Goal: Task Accomplishment & Management: Complete application form

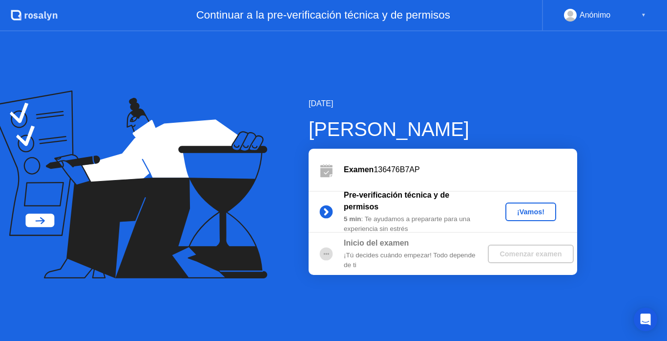
click at [528, 213] on div "¡Vamos!" at bounding box center [531, 212] width 43 height 8
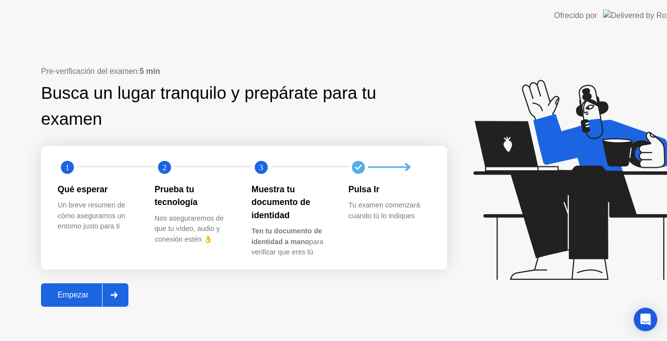
click at [528, 214] on icon at bounding box center [576, 180] width 204 height 200
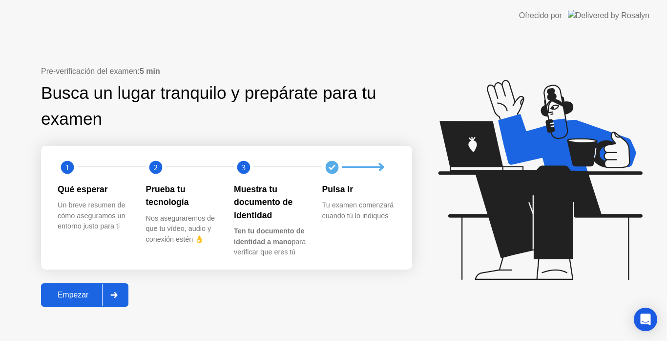
click at [76, 287] on button "Empezar" at bounding box center [84, 294] width 87 height 23
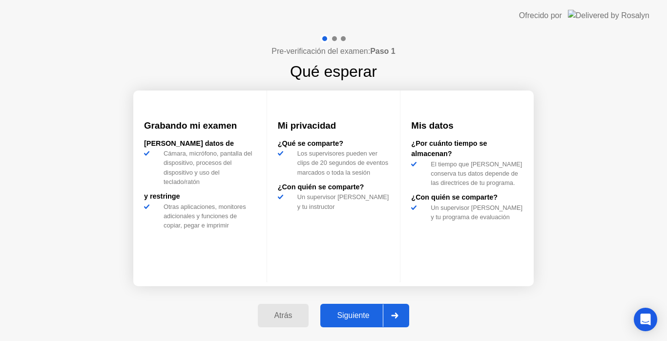
click at [366, 303] on div "Atrás Siguiente" at bounding box center [334, 315] width 164 height 45
click at [361, 313] on div "Siguiente" at bounding box center [353, 315] width 60 height 9
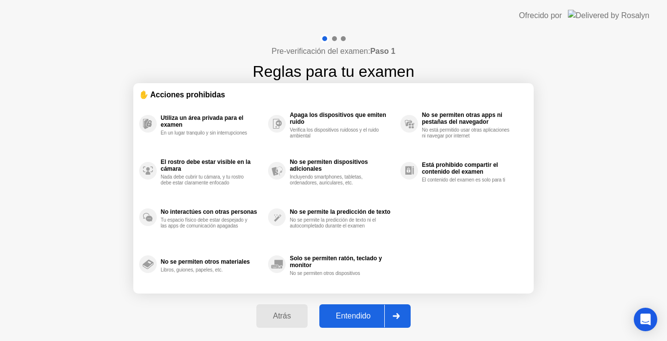
click at [363, 305] on button "Entendido" at bounding box center [365, 315] width 91 height 23
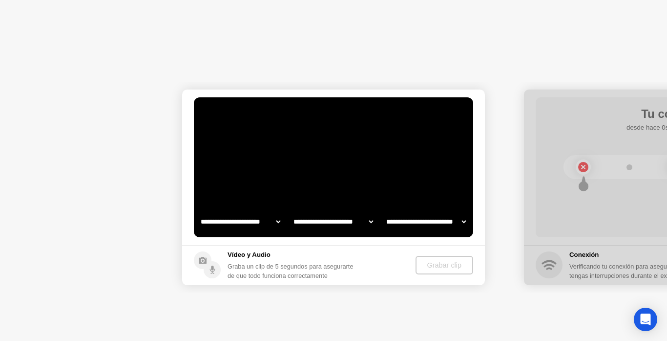
select select "**********"
select select "*******"
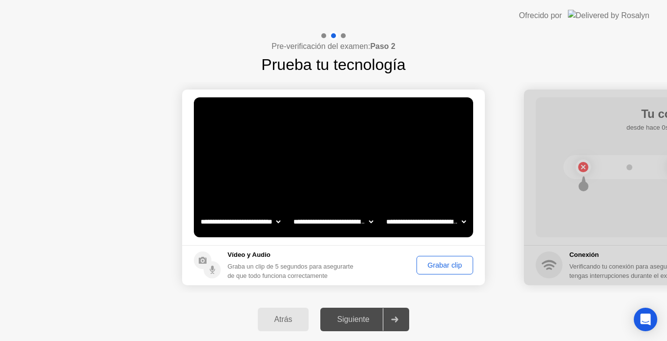
click at [374, 315] on div "Siguiente" at bounding box center [353, 319] width 60 height 9
click at [364, 321] on div "Siguiente" at bounding box center [353, 319] width 60 height 9
click at [444, 261] on div "Grabar clip" at bounding box center [445, 265] width 50 height 8
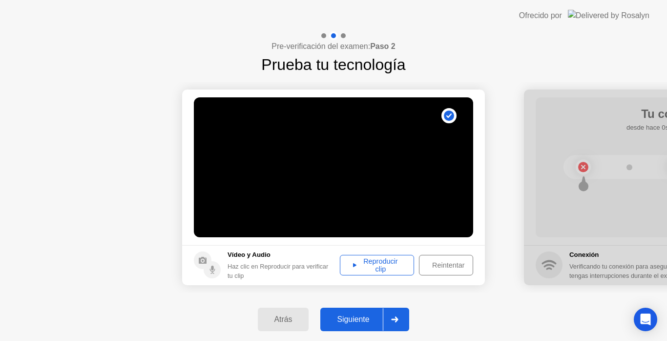
click at [381, 258] on div "Reproducir clip" at bounding box center [377, 265] width 67 height 16
click at [358, 309] on button "Siguiente" at bounding box center [365, 318] width 89 height 23
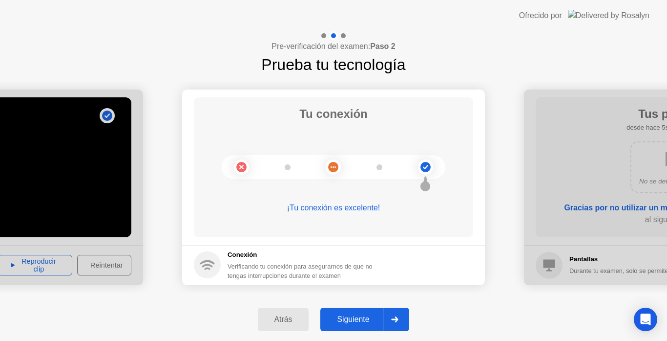
click at [364, 315] on div "Siguiente" at bounding box center [353, 319] width 60 height 9
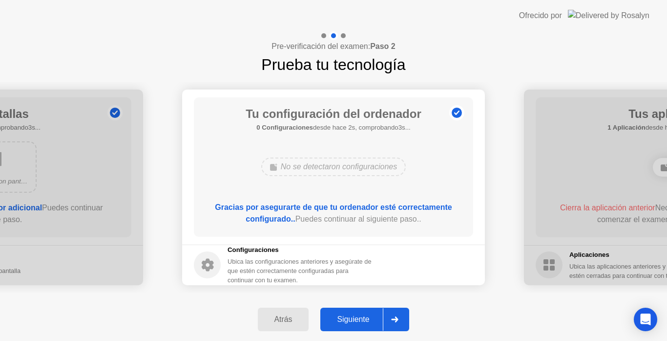
click at [364, 315] on div "Siguiente" at bounding box center [353, 319] width 60 height 9
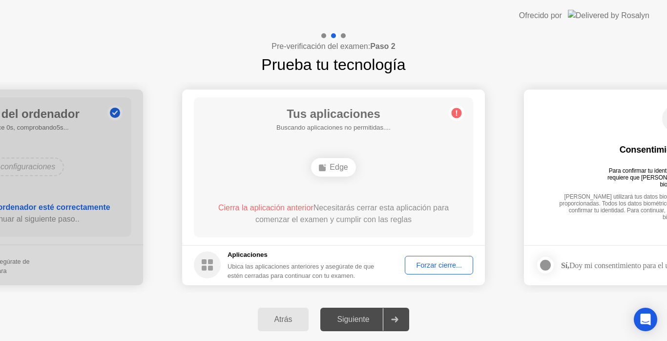
click at [364, 316] on div "Siguiente" at bounding box center [353, 319] width 60 height 9
click at [433, 269] on div "Forzar cierre..." at bounding box center [440, 265] width 62 height 8
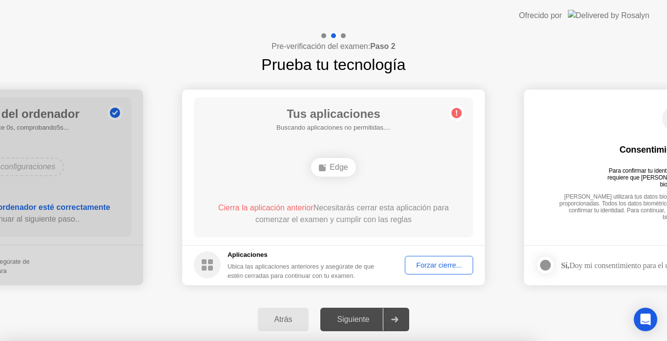
click at [433, 340] on div at bounding box center [333, 341] width 667 height 0
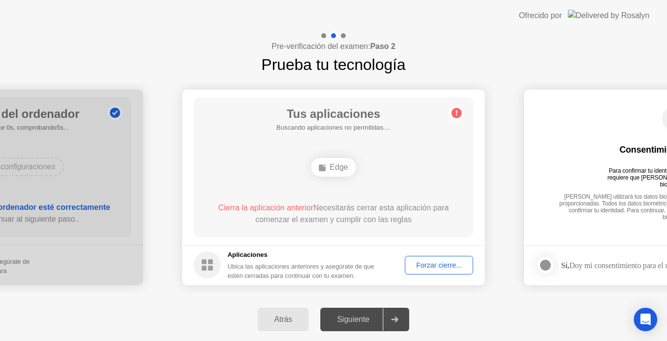
click at [415, 265] on div "Forzar cierre..." at bounding box center [440, 265] width 62 height 8
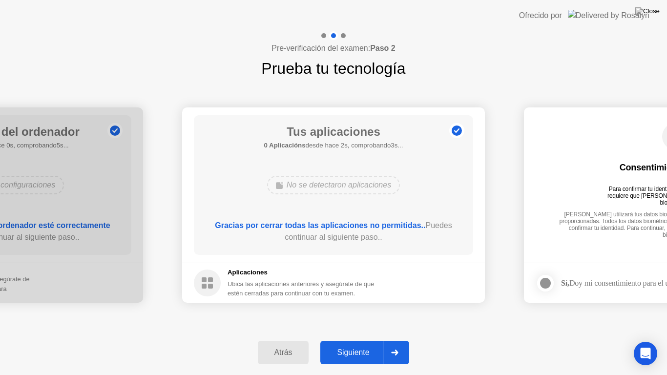
click at [353, 340] on button "Siguiente" at bounding box center [365, 352] width 89 height 23
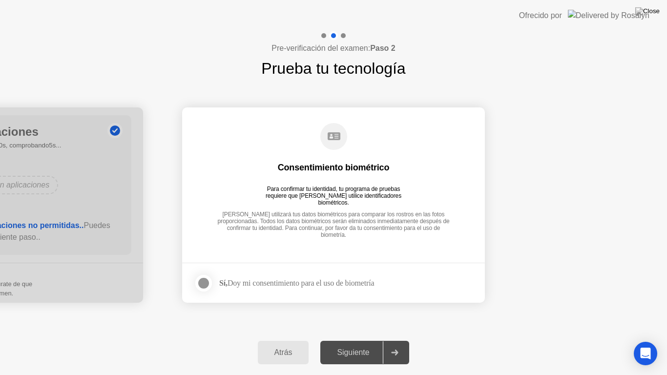
click at [208, 279] on div at bounding box center [204, 284] width 12 height 12
click at [353, 340] on div "Siguiente" at bounding box center [353, 352] width 60 height 9
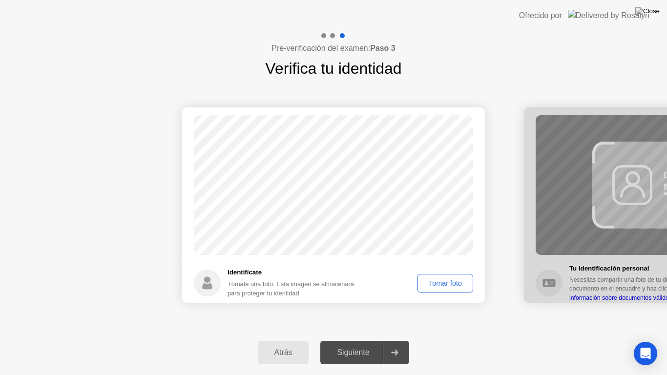
click at [421, 282] on div "Tomar foto" at bounding box center [445, 284] width 49 height 8
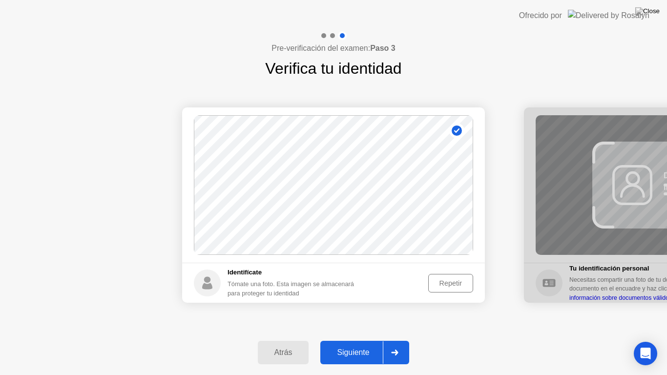
click at [369, 340] on div "Siguiente" at bounding box center [353, 352] width 60 height 9
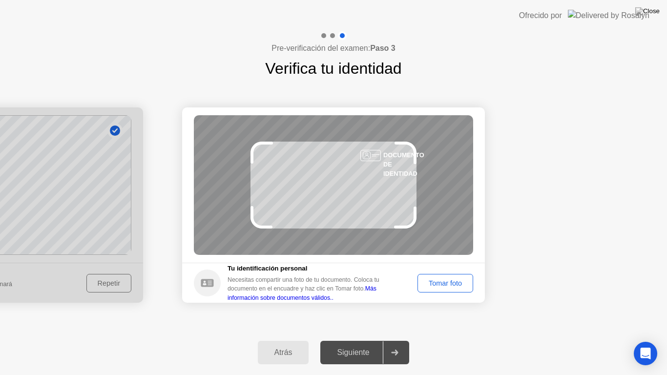
click at [443, 289] on button "Tomar foto" at bounding box center [446, 283] width 56 height 19
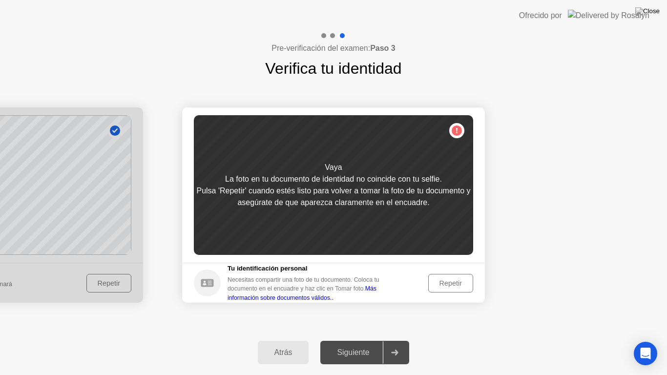
click at [443, 282] on div "Repetir" at bounding box center [451, 284] width 38 height 8
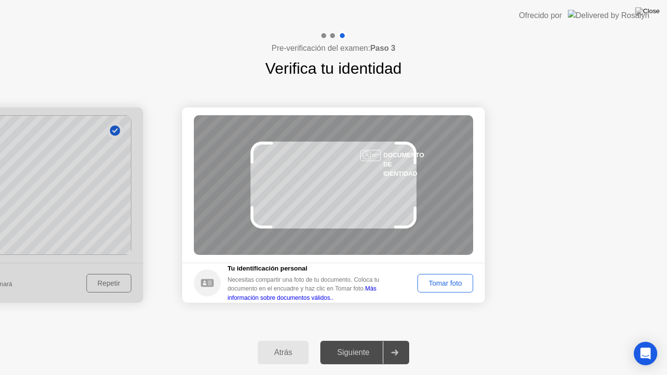
click at [454, 284] on div "Tomar foto" at bounding box center [445, 284] width 49 height 8
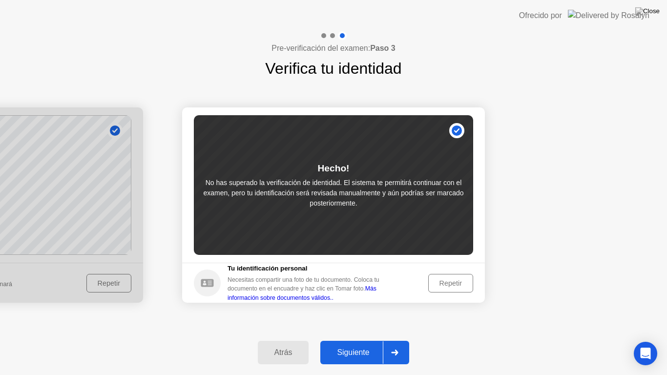
click at [360, 340] on button "Siguiente" at bounding box center [365, 352] width 89 height 23
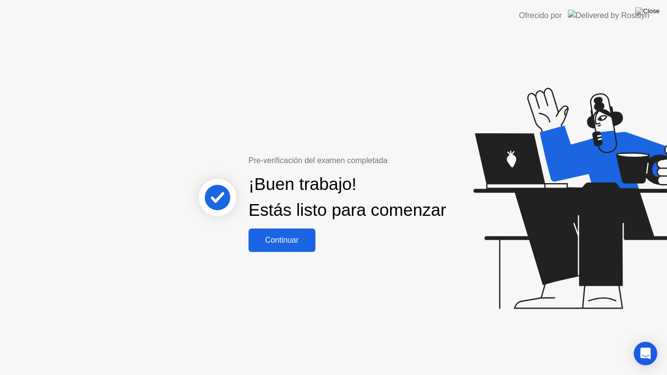
click at [302, 244] on div "Continuar" at bounding box center [282, 240] width 61 height 9
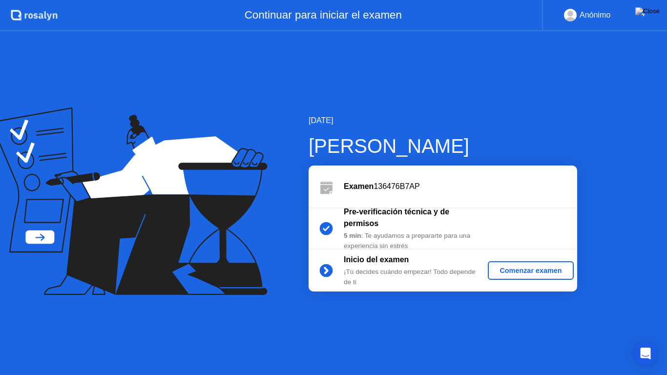
click at [505, 268] on div "Comenzar examen" at bounding box center [531, 271] width 78 height 8
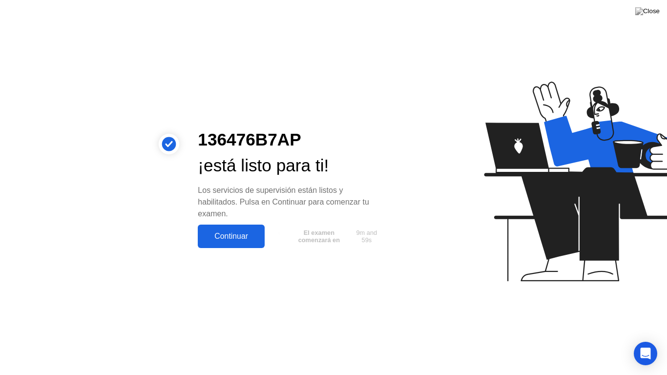
click at [248, 234] on div "Continuar" at bounding box center [231, 236] width 61 height 9
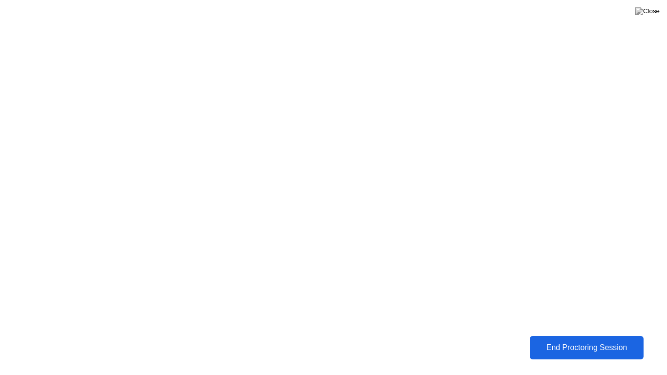
click at [550, 338] on button "End Proctoring Session" at bounding box center [587, 348] width 126 height 26
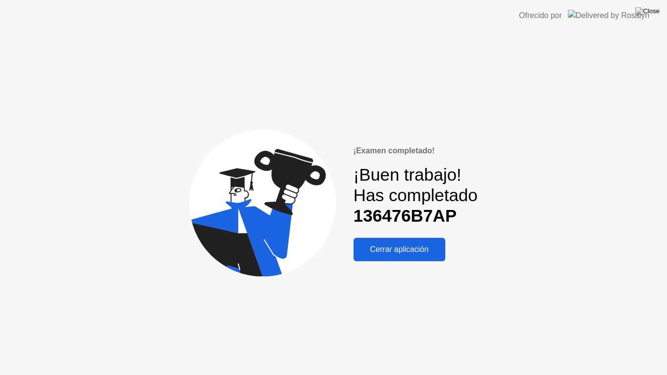
click at [395, 257] on button "Cerrar aplicación" at bounding box center [400, 249] width 92 height 23
